Goal: Task Accomplishment & Management: Use online tool/utility

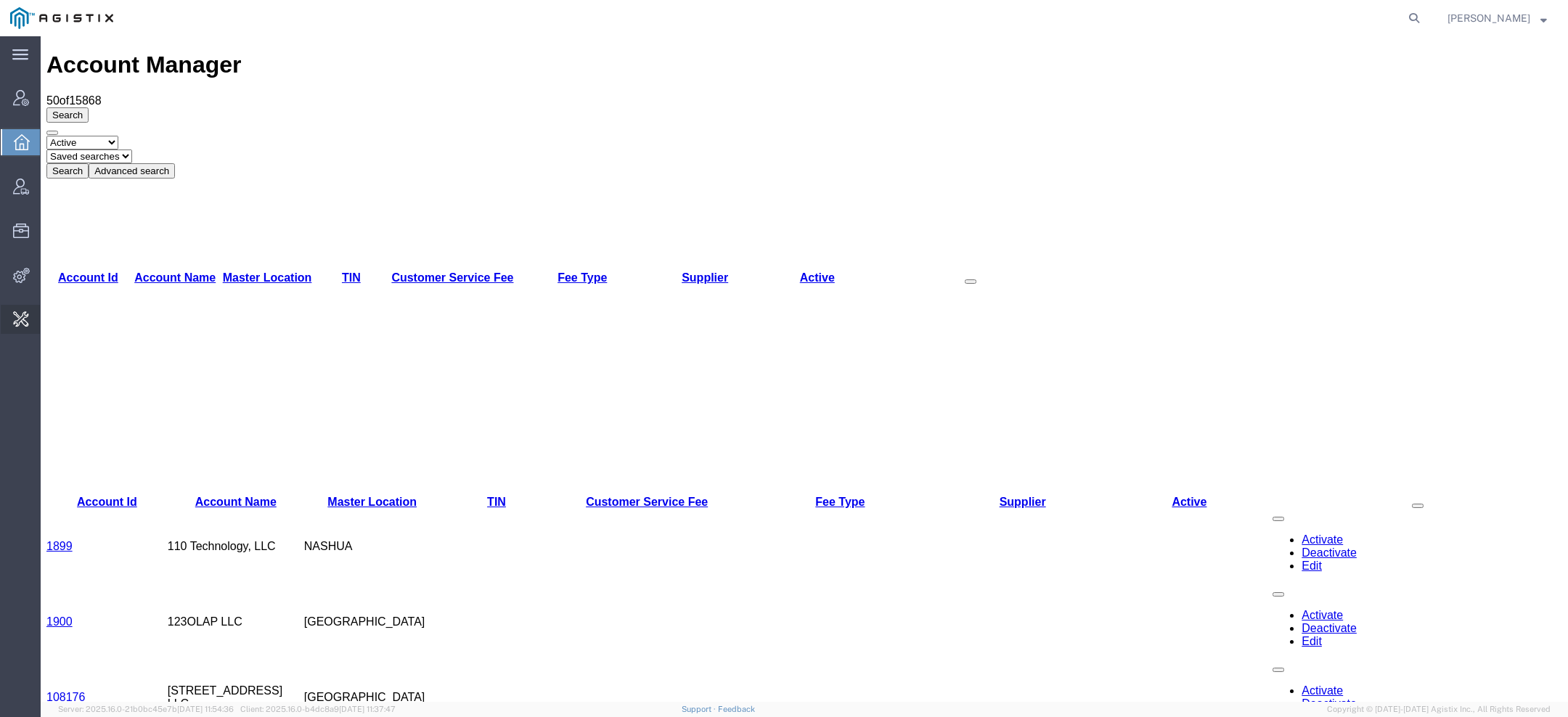
click at [0, 0] on span "Invoice Sending" at bounding box center [0, 0] width 0 height 0
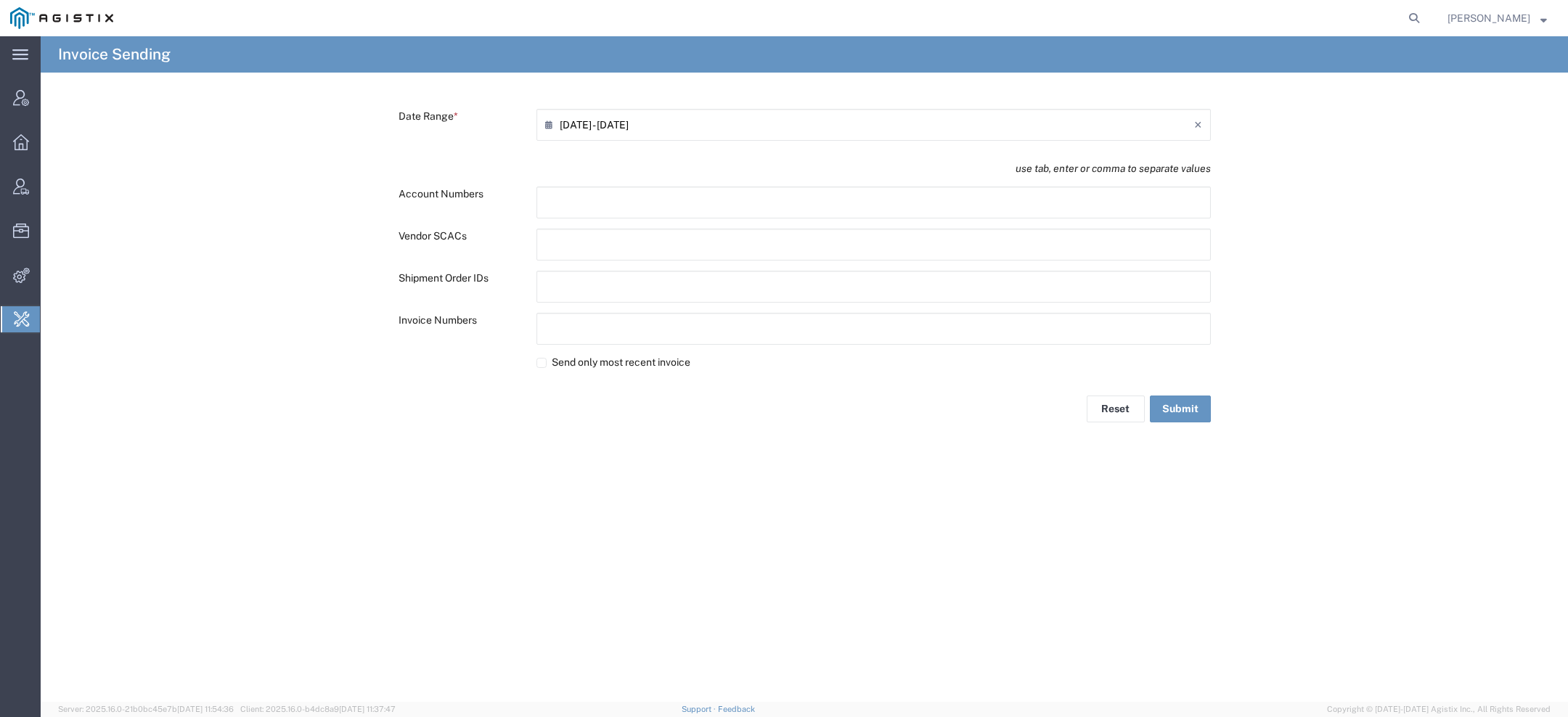
click at [571, 122] on input "08/15/2025 - 08/15/2025" at bounding box center [877, 124] width 634 height 23
click at [718, 151] on span "‹" at bounding box center [718, 151] width 21 height 17
click at [718, 151] on span "‹" at bounding box center [720, 151] width 21 height 17
click at [716, 156] on span "‹" at bounding box center [720, 151] width 21 height 17
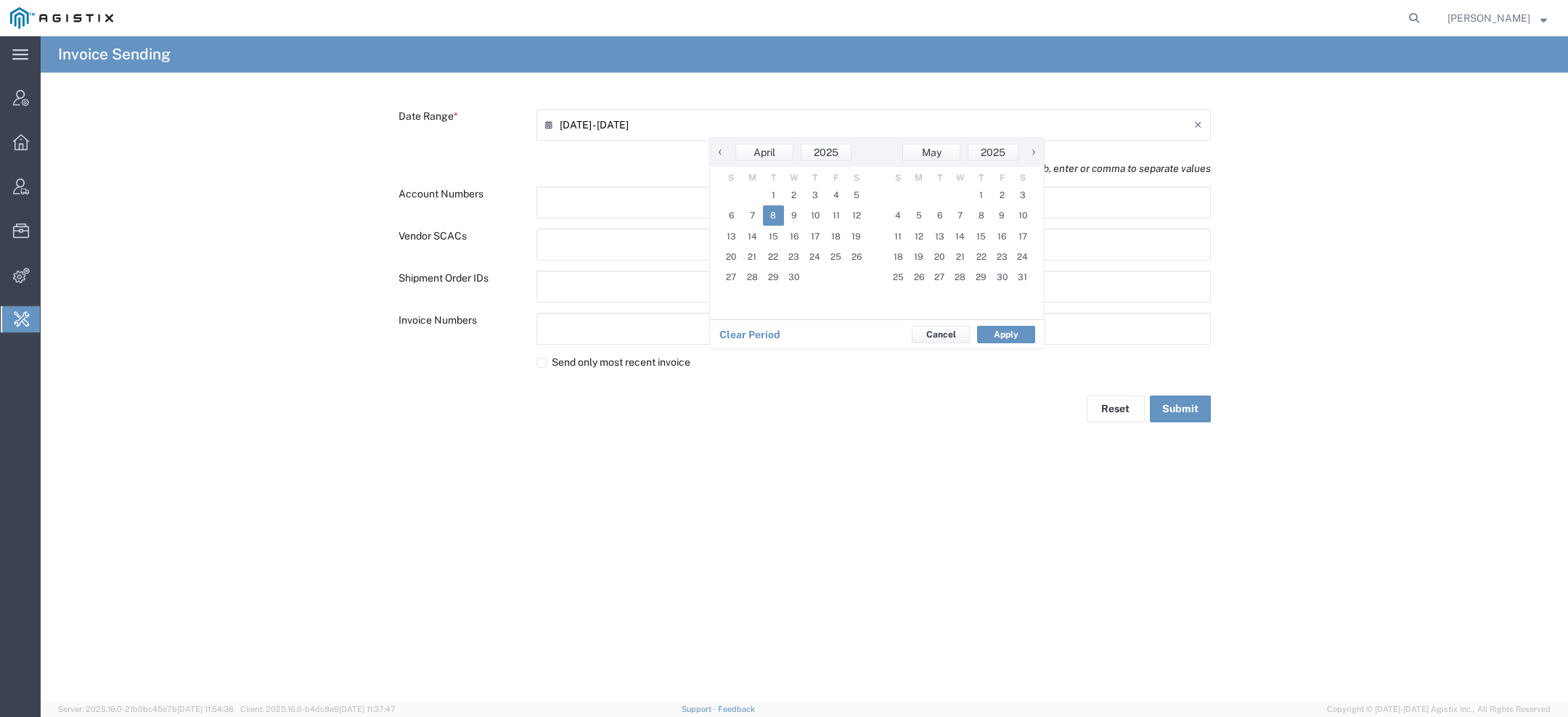
click at [763, 206] on span "8" at bounding box center [773, 215] width 21 height 21
click at [1027, 149] on span "›" at bounding box center [1034, 151] width 21 height 17
click at [1033, 151] on span "›" at bounding box center [1034, 151] width 21 height 17
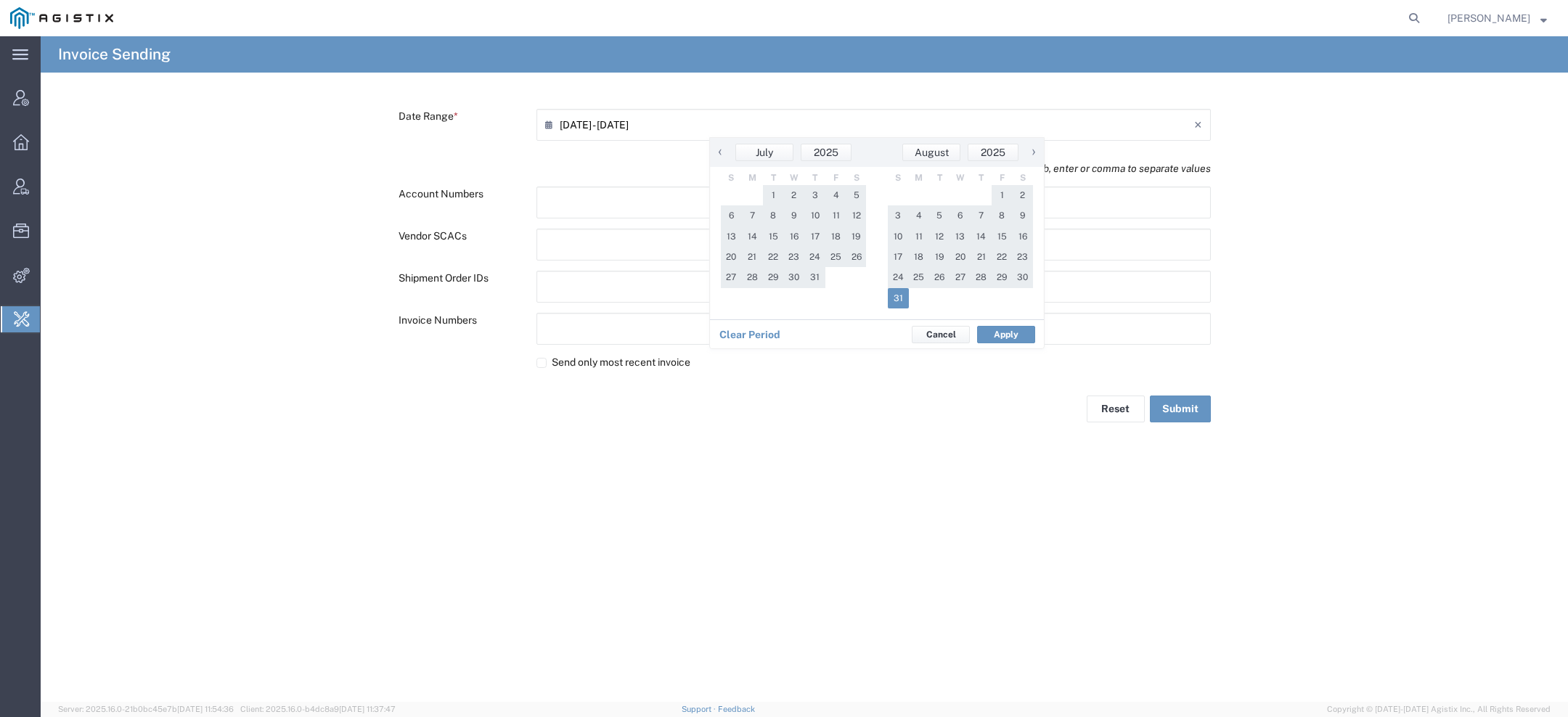
click at [899, 293] on span "31" at bounding box center [899, 298] width 21 height 21
type input "04/08/2025 - 08/31/2025"
click at [996, 332] on button "Apply" at bounding box center [1006, 334] width 58 height 17
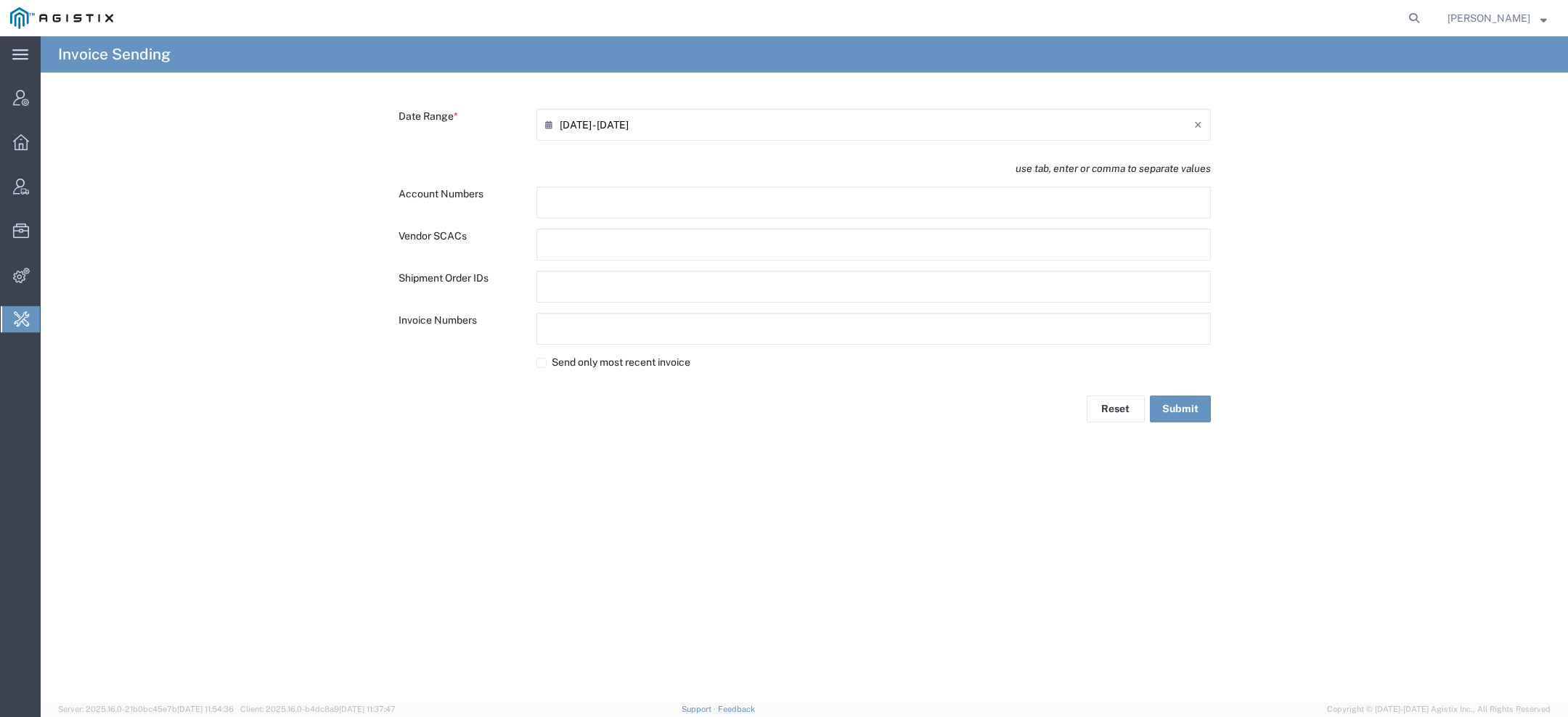
click at [594, 291] on input "text" at bounding box center [609, 286] width 127 height 23
paste input "text"
click at [1171, 406] on button "Submit" at bounding box center [1180, 411] width 61 height 26
